Goal: Information Seeking & Learning: Check status

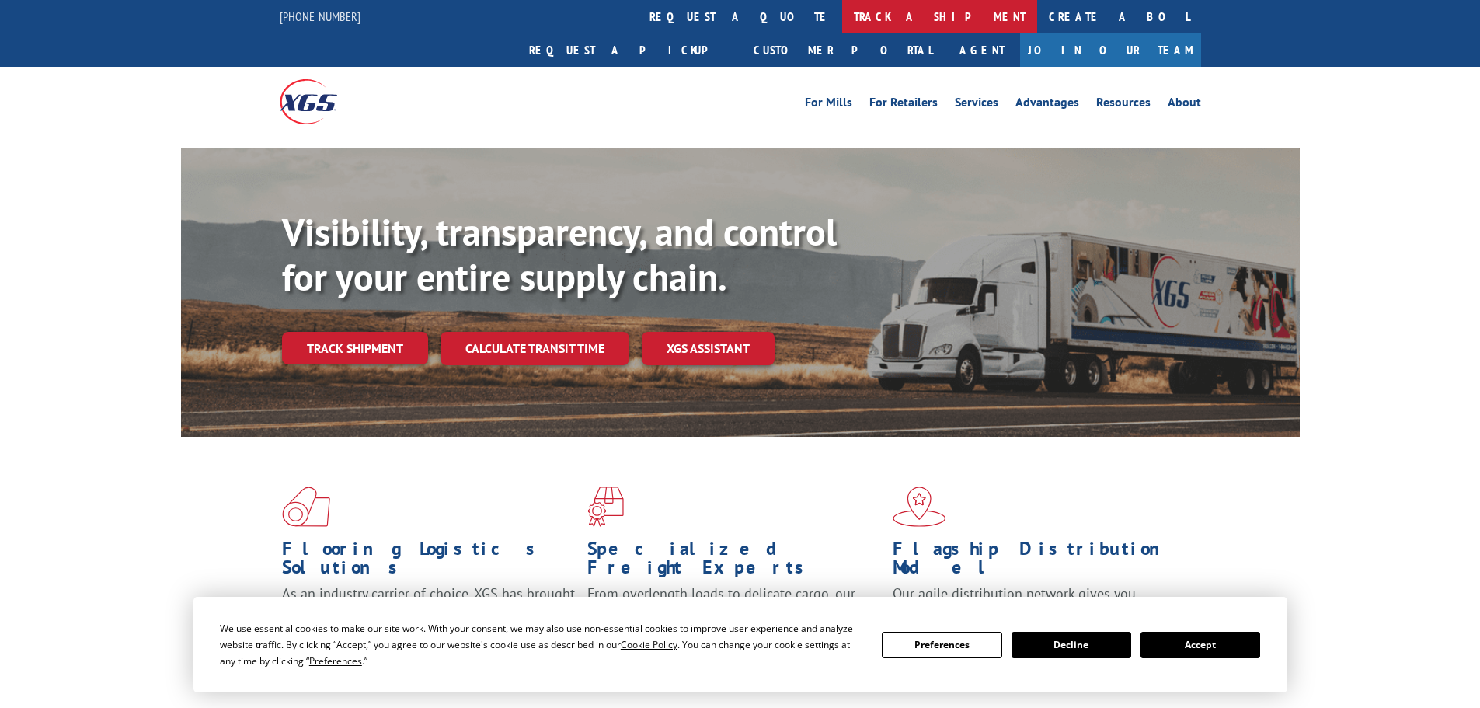
click at [842, 19] on link "track a shipment" at bounding box center [939, 16] width 195 height 33
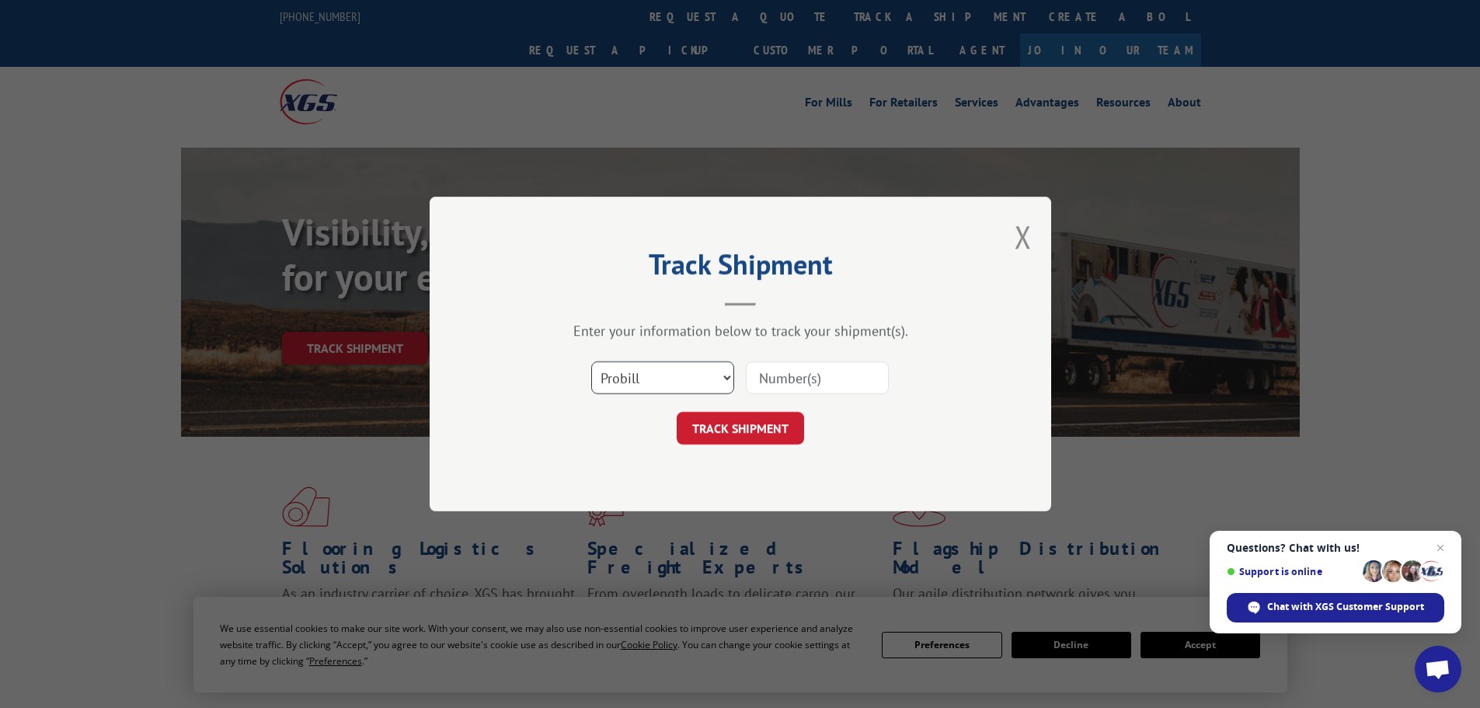
click at [712, 378] on select "Select category... Probill BOL PO" at bounding box center [662, 377] width 143 height 33
select select "bol"
click at [591, 361] on select "Select category... Probill BOL PO" at bounding box center [662, 377] width 143 height 33
click at [838, 376] on input at bounding box center [817, 377] width 143 height 33
paste input "473265798648"
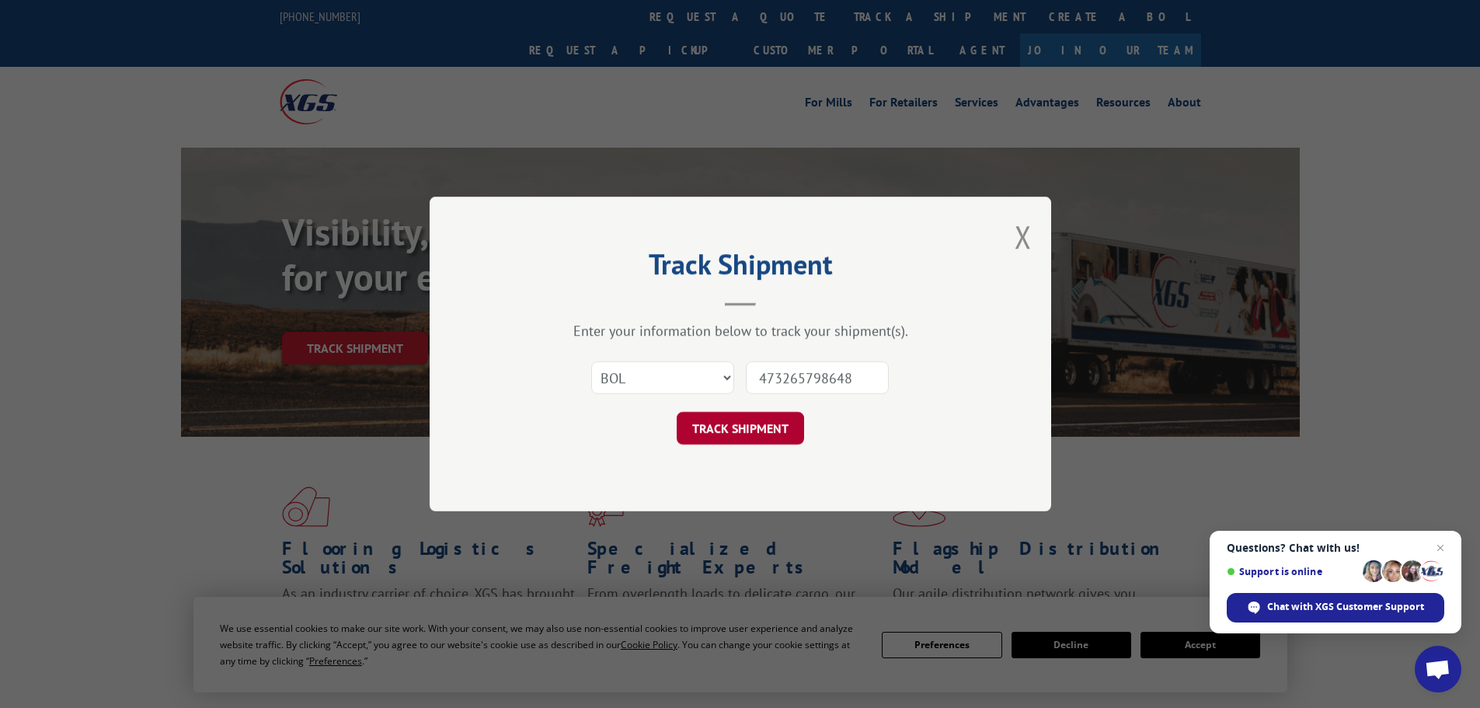
type input "473265798648"
click at [783, 427] on button "TRACK SHIPMENT" at bounding box center [740, 428] width 127 height 33
